Goal: Task Accomplishment & Management: Use online tool/utility

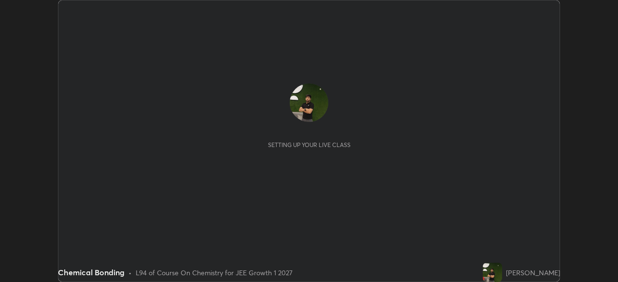
scroll to position [282, 617]
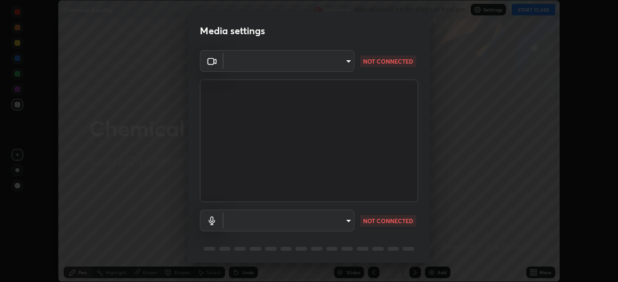
type input "6a58b21e3886260455e3a8f5b68a010b8d66c957dea9152d99a69134fe1af4a5"
type input "communications"
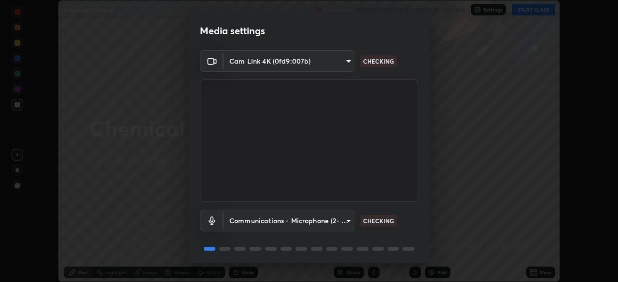
scroll to position [34, 0]
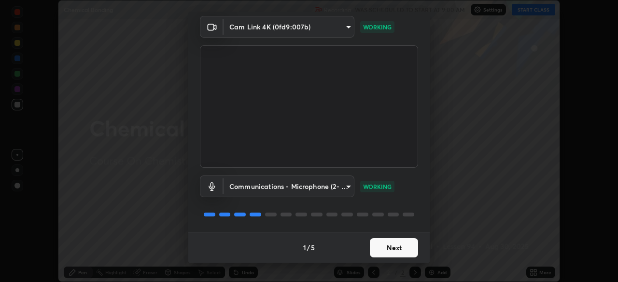
click at [386, 240] on button "Next" at bounding box center [394, 247] width 48 height 19
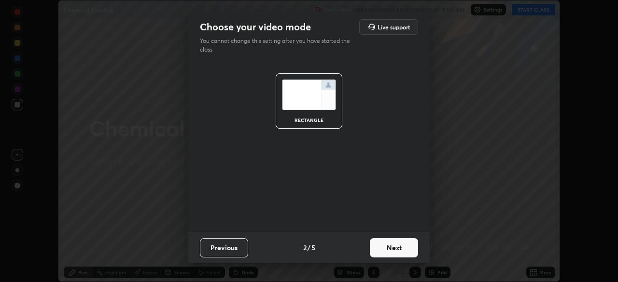
scroll to position [0, 0]
click at [225, 247] on button "Previous" at bounding box center [224, 247] width 48 height 19
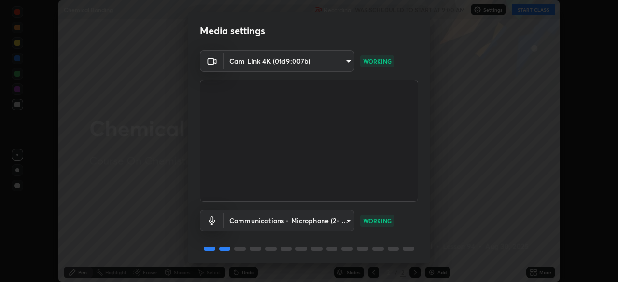
scroll to position [34, 0]
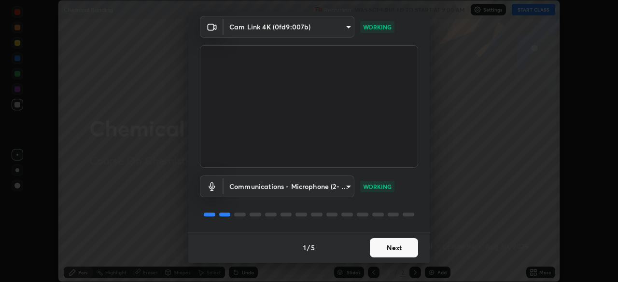
click at [388, 248] on button "Next" at bounding box center [394, 247] width 48 height 19
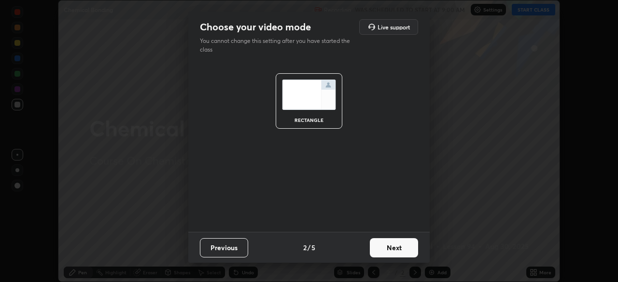
click at [389, 243] on button "Next" at bounding box center [394, 247] width 48 height 19
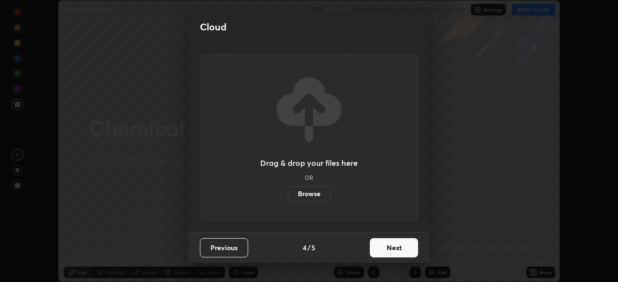
click at [394, 246] on button "Next" at bounding box center [394, 247] width 48 height 19
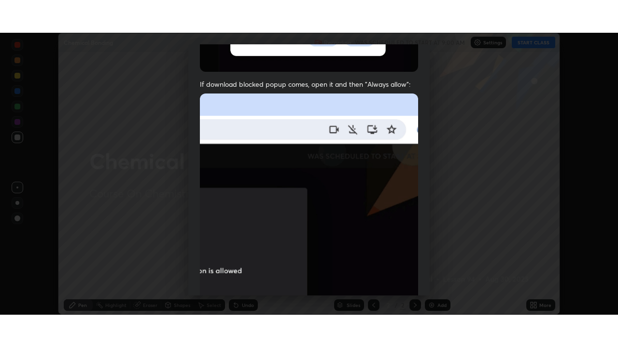
scroll to position [231, 0]
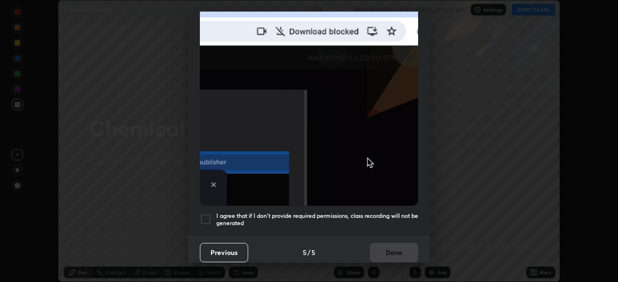
click at [211, 218] on div at bounding box center [206, 220] width 12 height 12
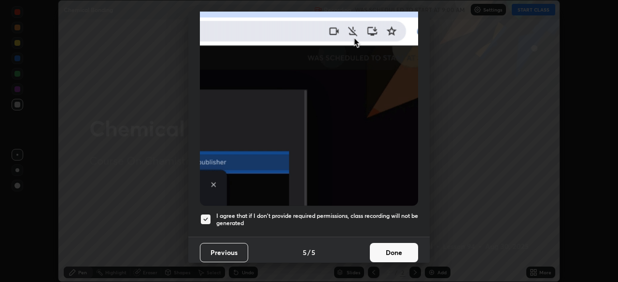
click at [397, 248] on button "Done" at bounding box center [394, 252] width 48 height 19
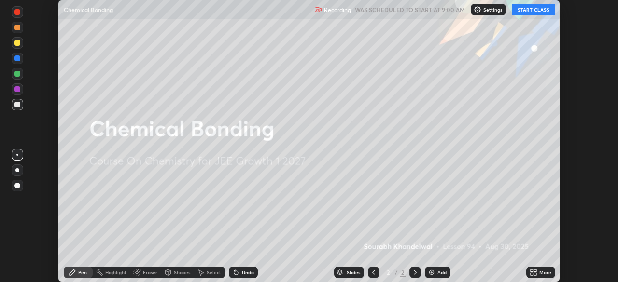
click at [542, 276] on div "More" at bounding box center [540, 273] width 29 height 12
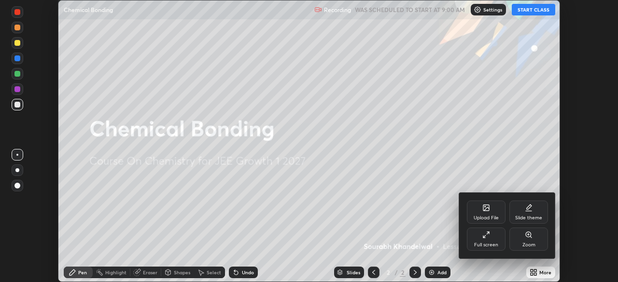
click at [482, 246] on div "Full screen" at bounding box center [486, 245] width 24 height 5
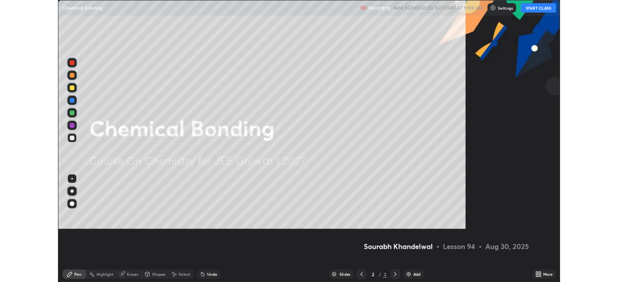
scroll to position [347, 618]
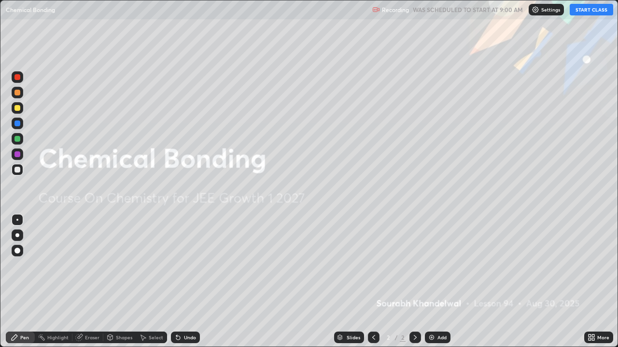
click at [587, 14] on button "START CLASS" at bounding box center [590, 10] width 43 height 12
click at [601, 282] on div "More" at bounding box center [603, 337] width 12 height 5
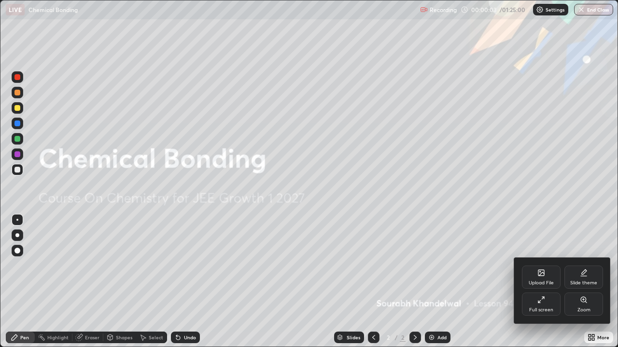
click at [471, 282] on div at bounding box center [309, 173] width 618 height 347
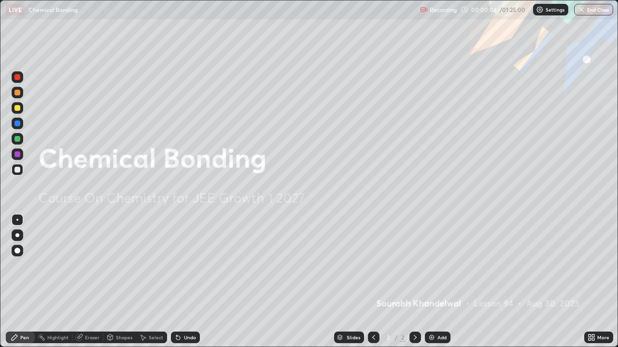
click at [437, 282] on div "Add" at bounding box center [441, 337] width 9 height 5
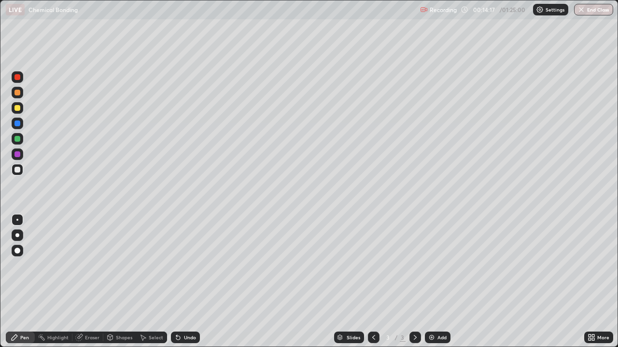
click at [442, 282] on div "Add" at bounding box center [441, 337] width 9 height 5
click at [17, 92] on div at bounding box center [17, 93] width 6 height 6
click at [440, 282] on div "Add" at bounding box center [441, 337] width 9 height 5
click at [432, 282] on img at bounding box center [431, 338] width 8 height 8
click at [177, 282] on icon at bounding box center [178, 338] width 4 height 4
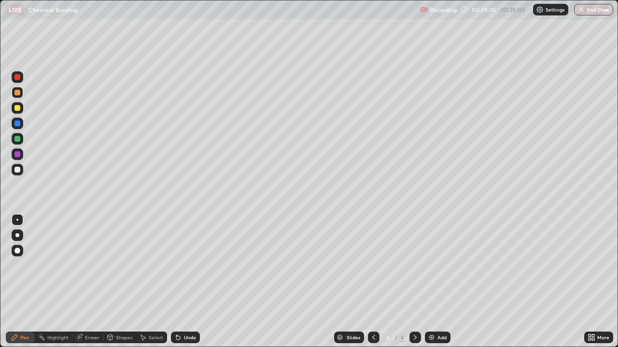
click at [177, 282] on icon at bounding box center [178, 338] width 8 height 8
click at [437, 282] on div "Add" at bounding box center [438, 338] width 26 height 12
click at [588, 13] on button "End Class" at bounding box center [593, 10] width 39 height 12
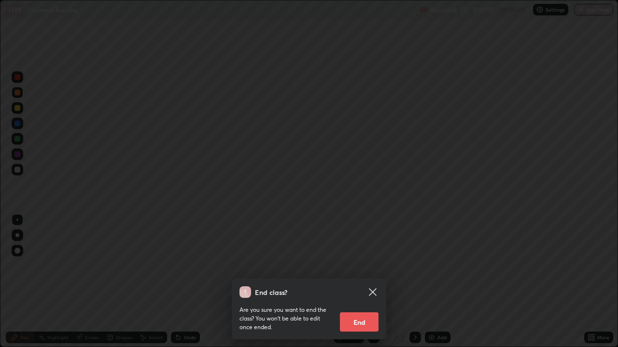
click at [354, 282] on button "End" at bounding box center [359, 322] width 39 height 19
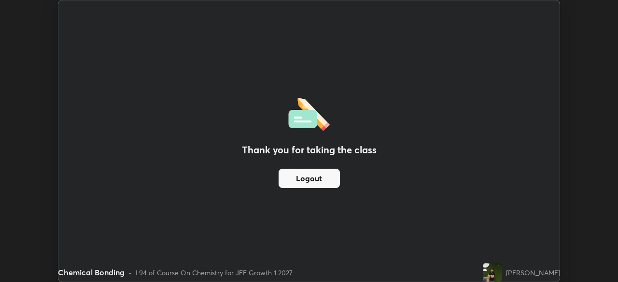
scroll to position [47964, 47628]
